Goal: Task Accomplishment & Management: Manage account settings

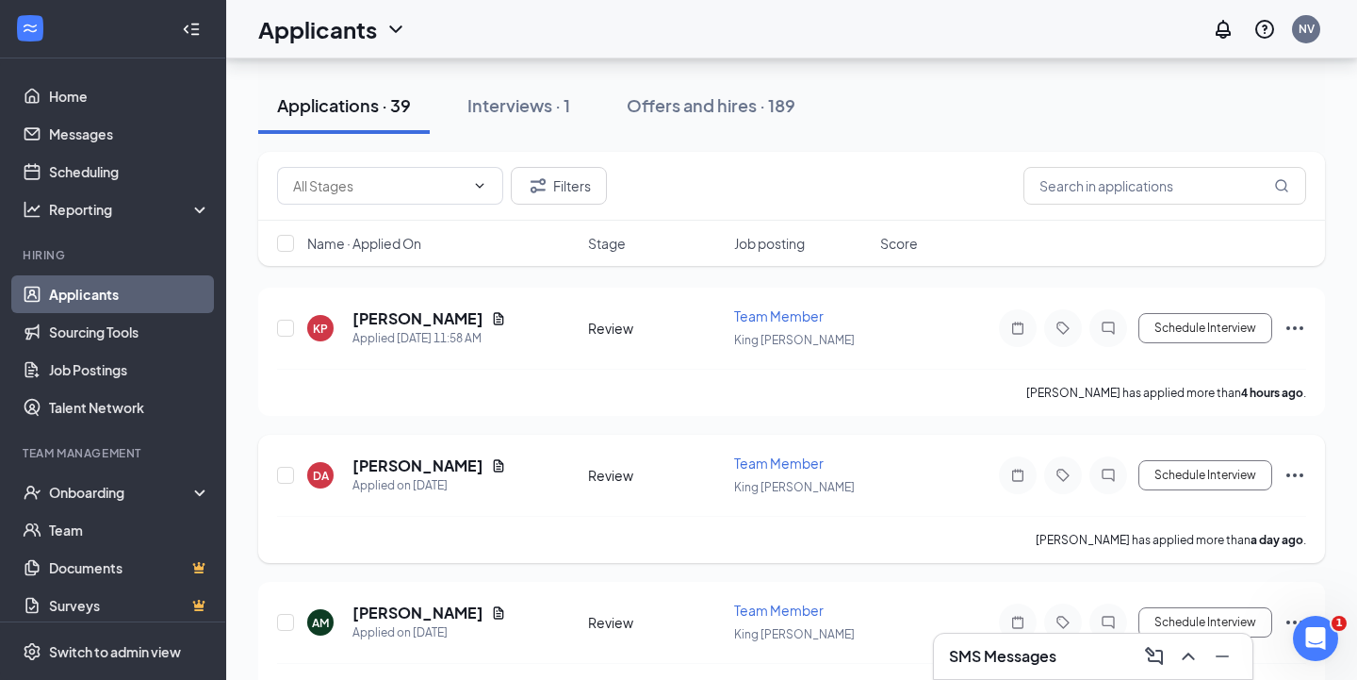
scroll to position [75, 0]
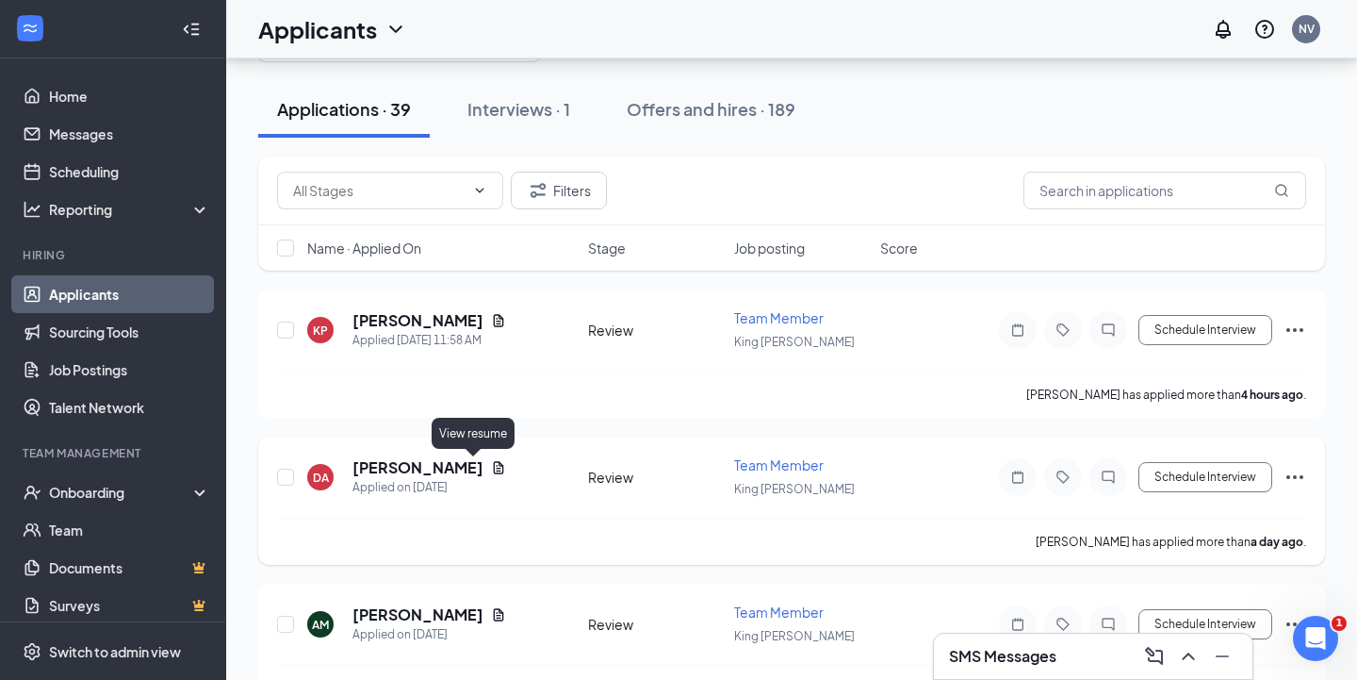
click at [494, 468] on icon "Document" at bounding box center [499, 467] width 10 height 12
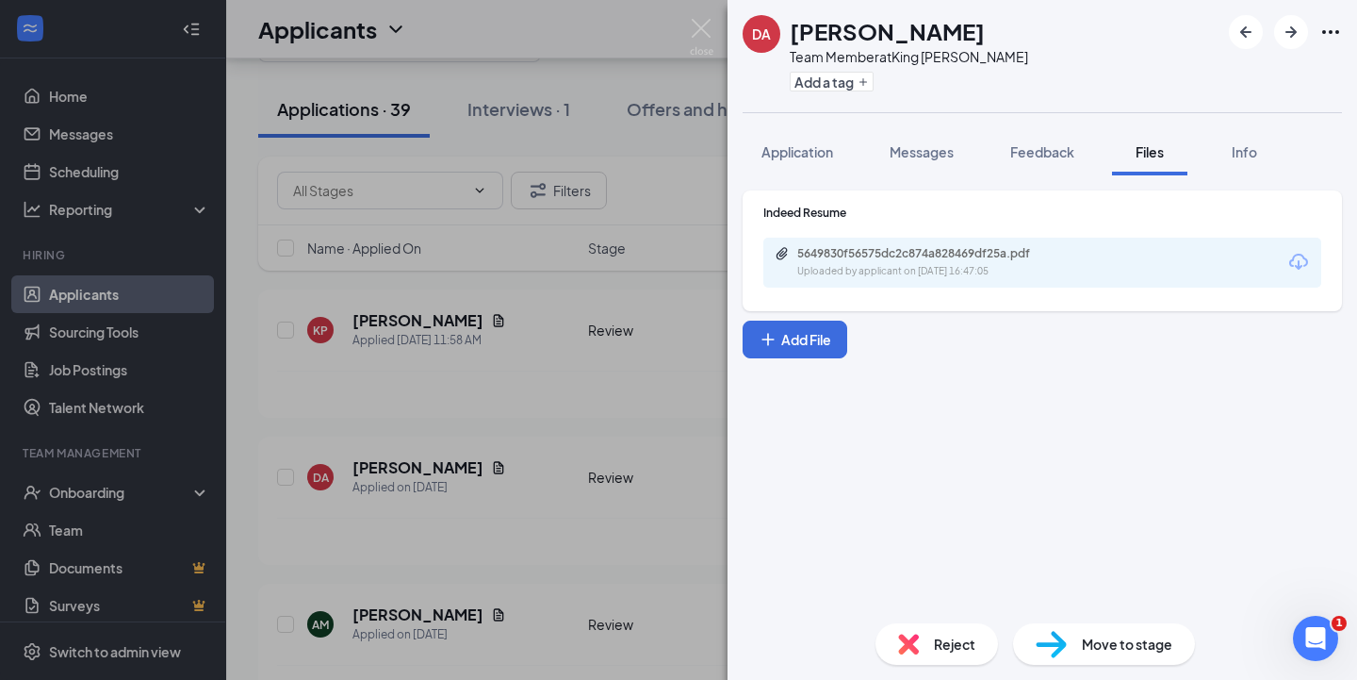
click at [880, 243] on div "5649830f56575dc2c874a828469df25a.pdf Uploaded by applicant on [DATE] 16:47:05" at bounding box center [1042, 263] width 558 height 50
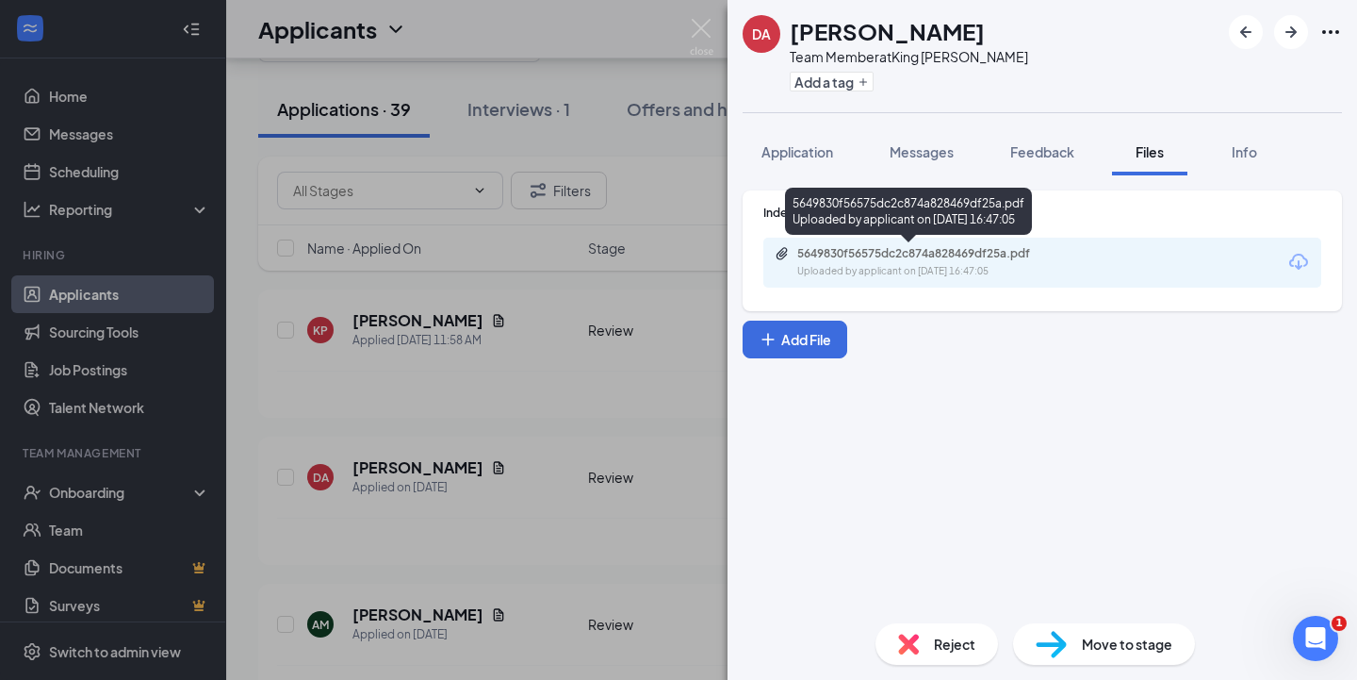
click at [880, 255] on div "5649830f56575dc2c874a828469df25a.pdf" at bounding box center [929, 253] width 264 height 15
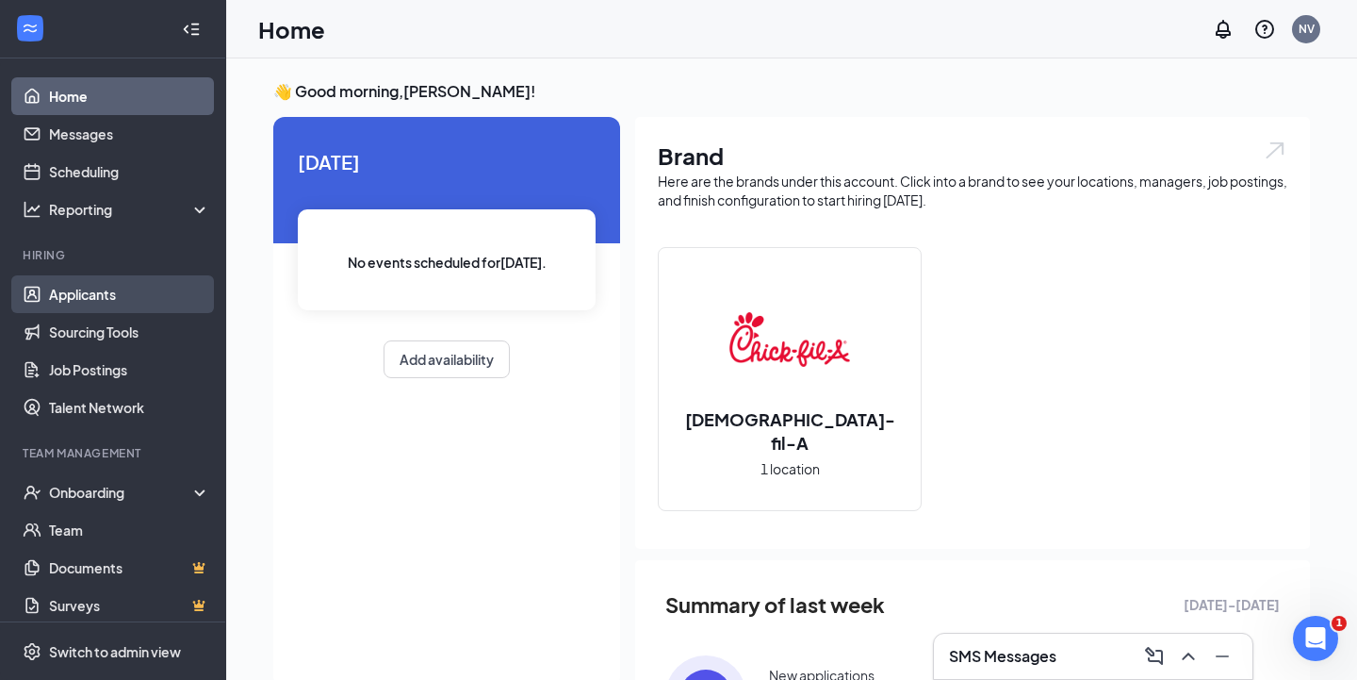
click at [88, 297] on link "Applicants" at bounding box center [129, 294] width 161 height 38
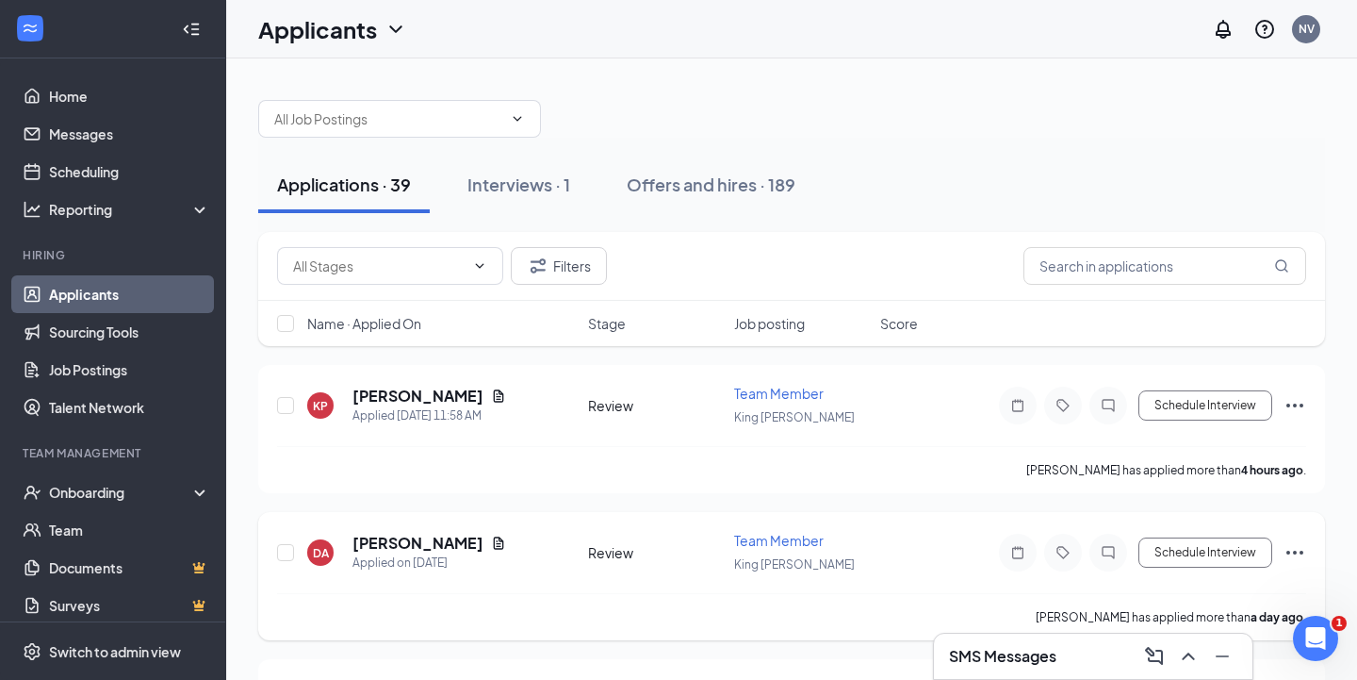
click at [1297, 546] on icon "Ellipses" at bounding box center [1295, 552] width 23 height 23
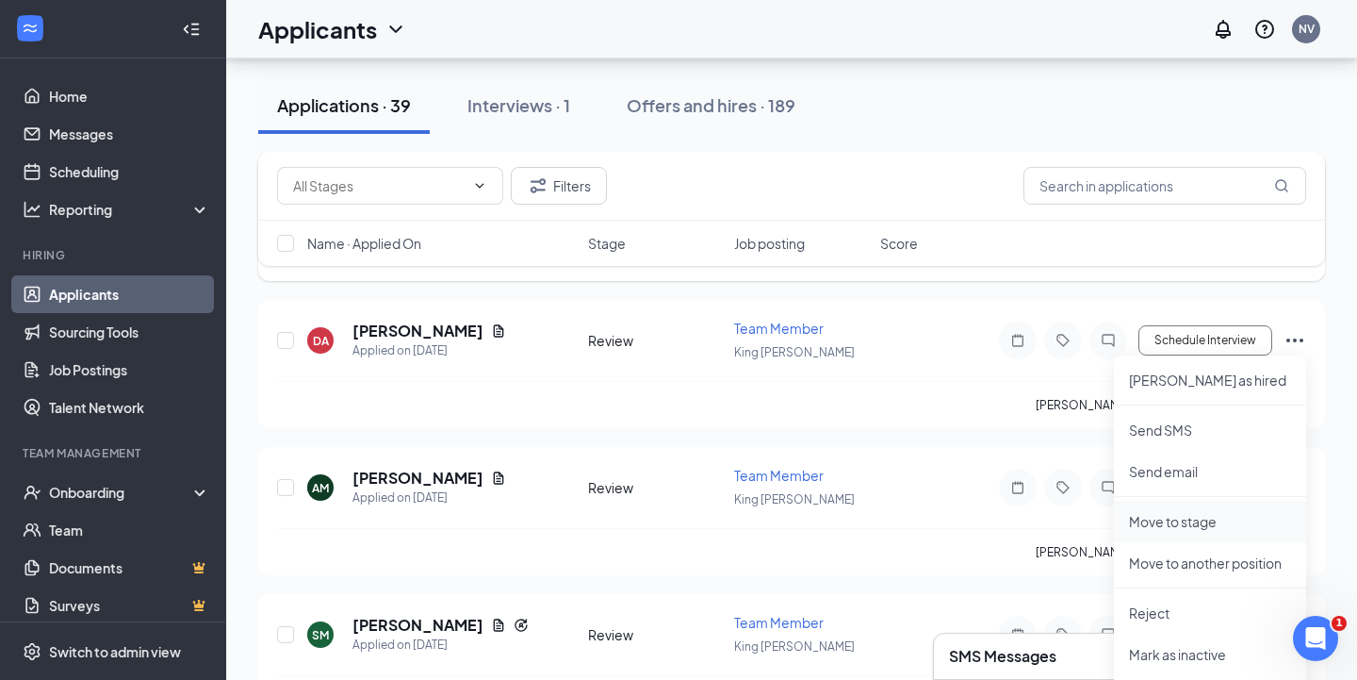
scroll to position [216, 0]
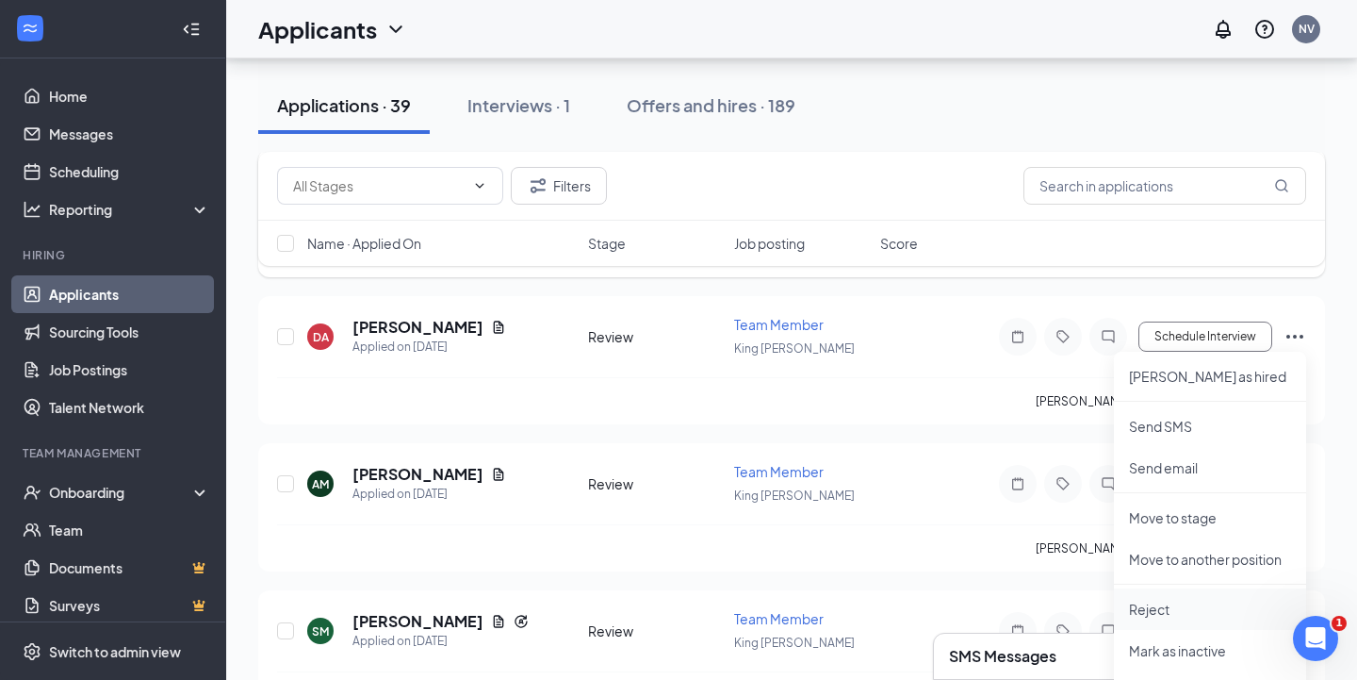
click at [1161, 622] on li "Reject" at bounding box center [1210, 608] width 192 height 41
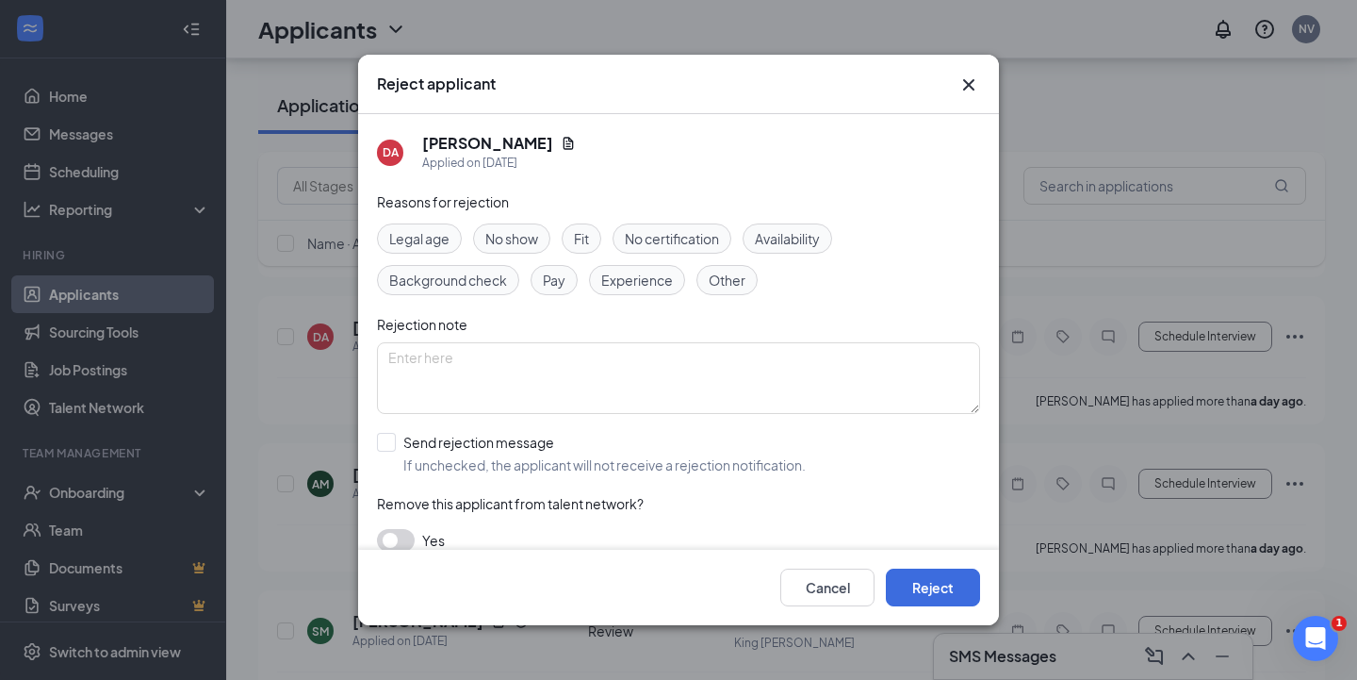
click at [586, 240] on span "Fit" at bounding box center [581, 238] width 15 height 21
click at [623, 270] on span "Experience" at bounding box center [637, 280] width 72 height 21
click at [952, 585] on button "Reject" at bounding box center [933, 587] width 94 height 38
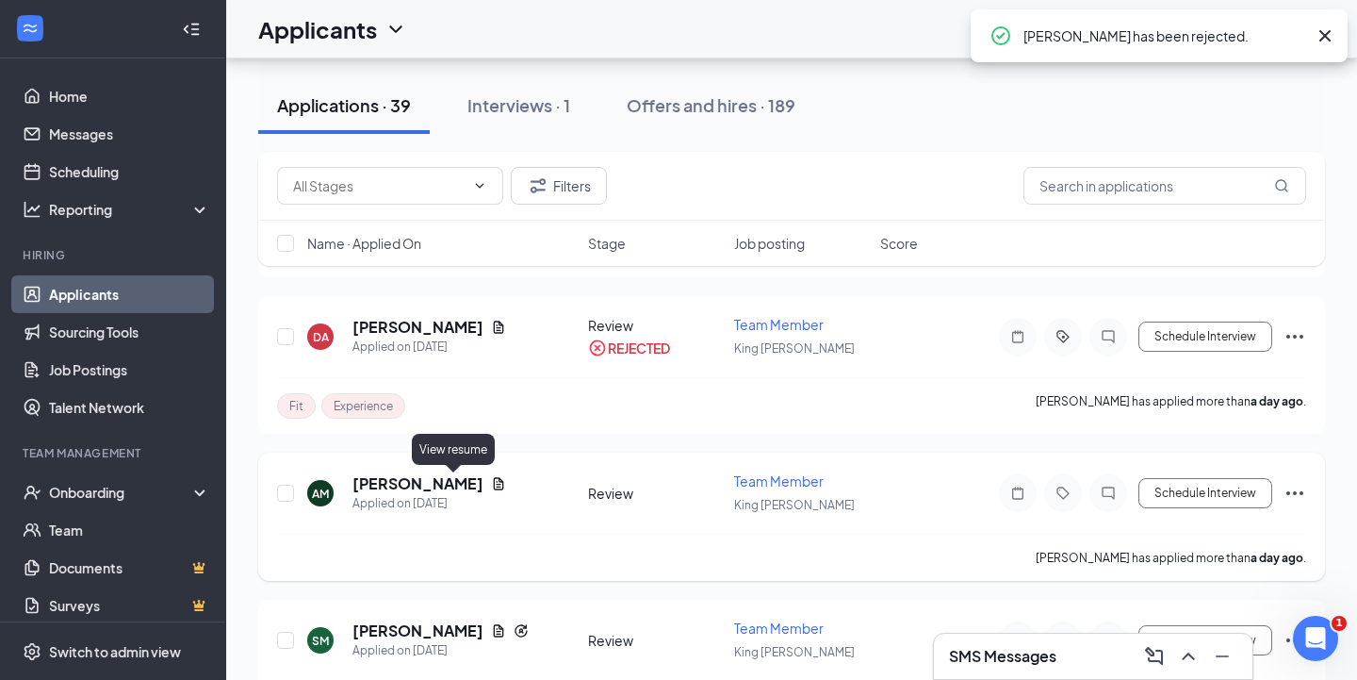
click at [494, 483] on icon "Document" at bounding box center [499, 483] width 10 height 12
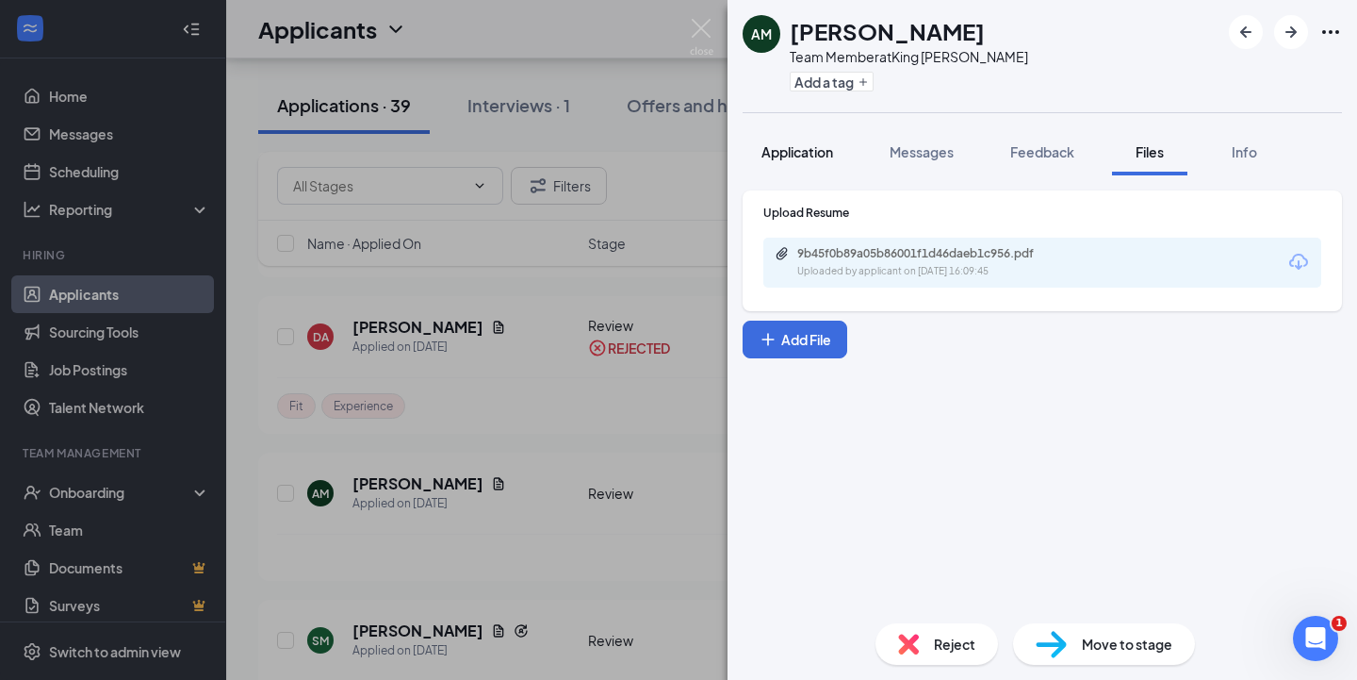
click at [822, 150] on span "Application" at bounding box center [798, 151] width 72 height 17
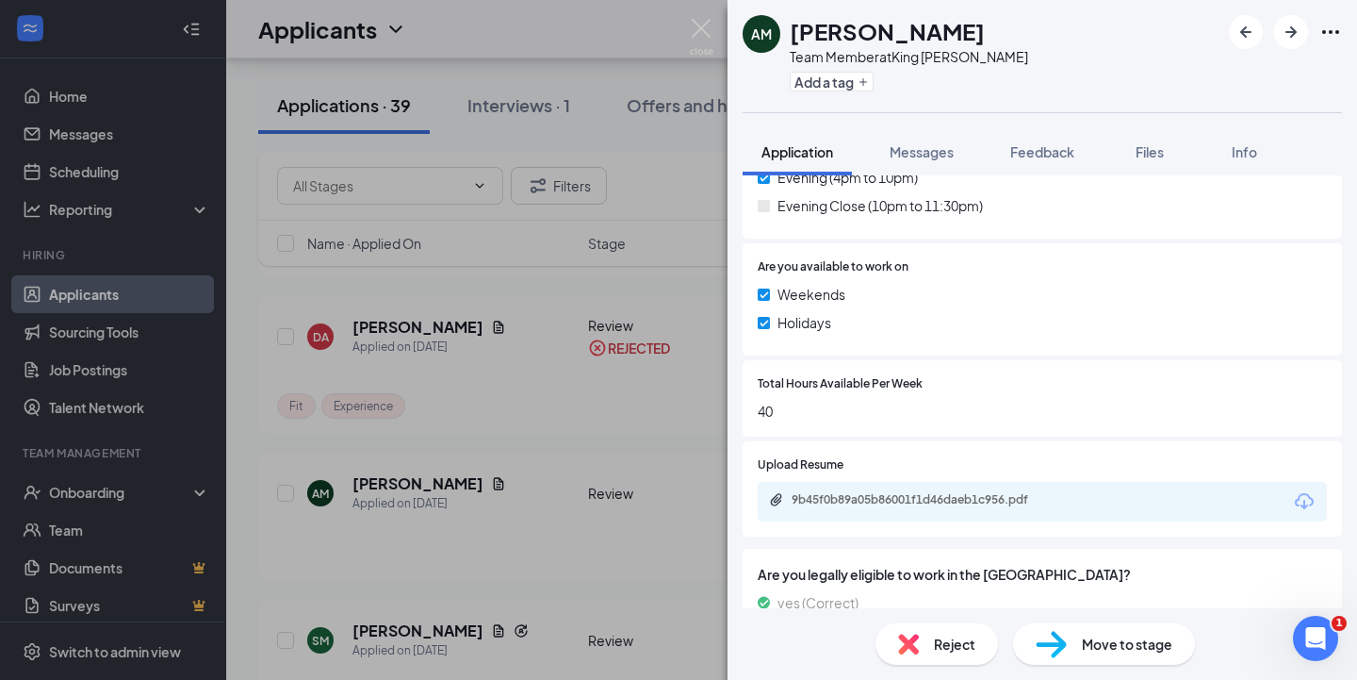
scroll to position [822, 0]
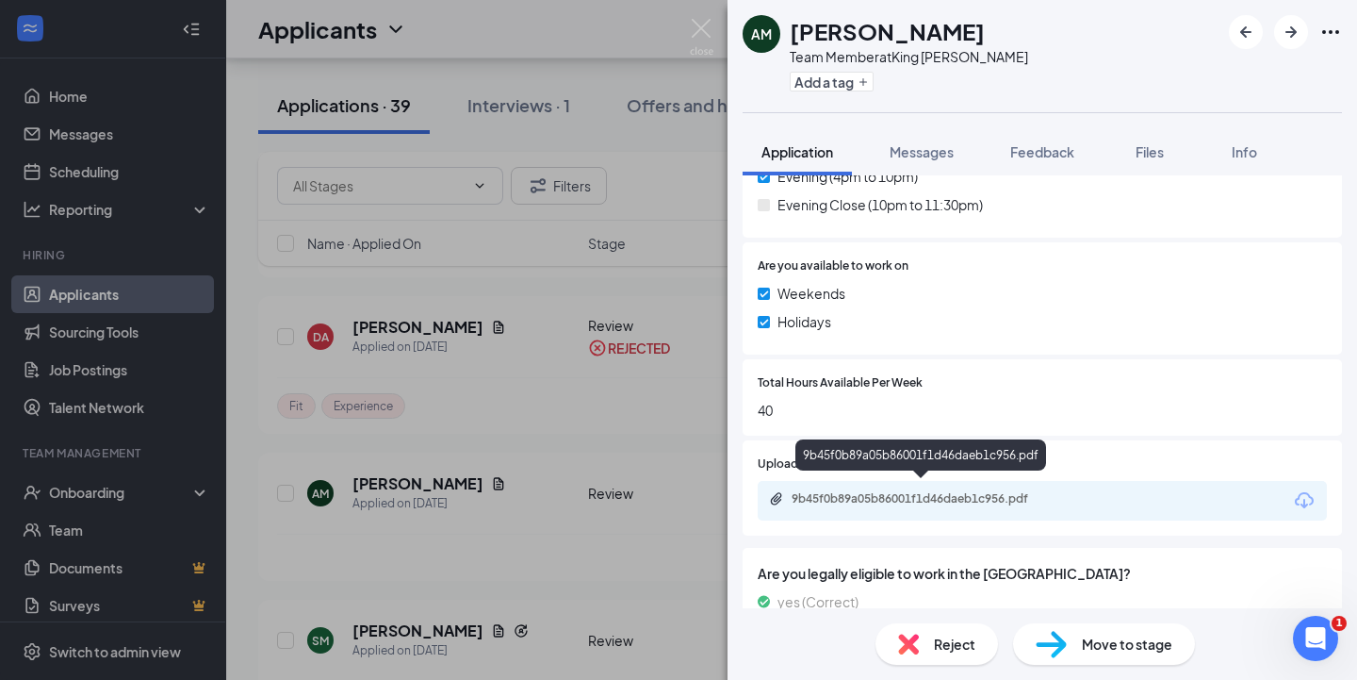
click at [897, 491] on div "9b45f0b89a05b86001f1d46daeb1c956.pdf" at bounding box center [924, 498] width 264 height 15
